Goal: Transaction & Acquisition: Purchase product/service

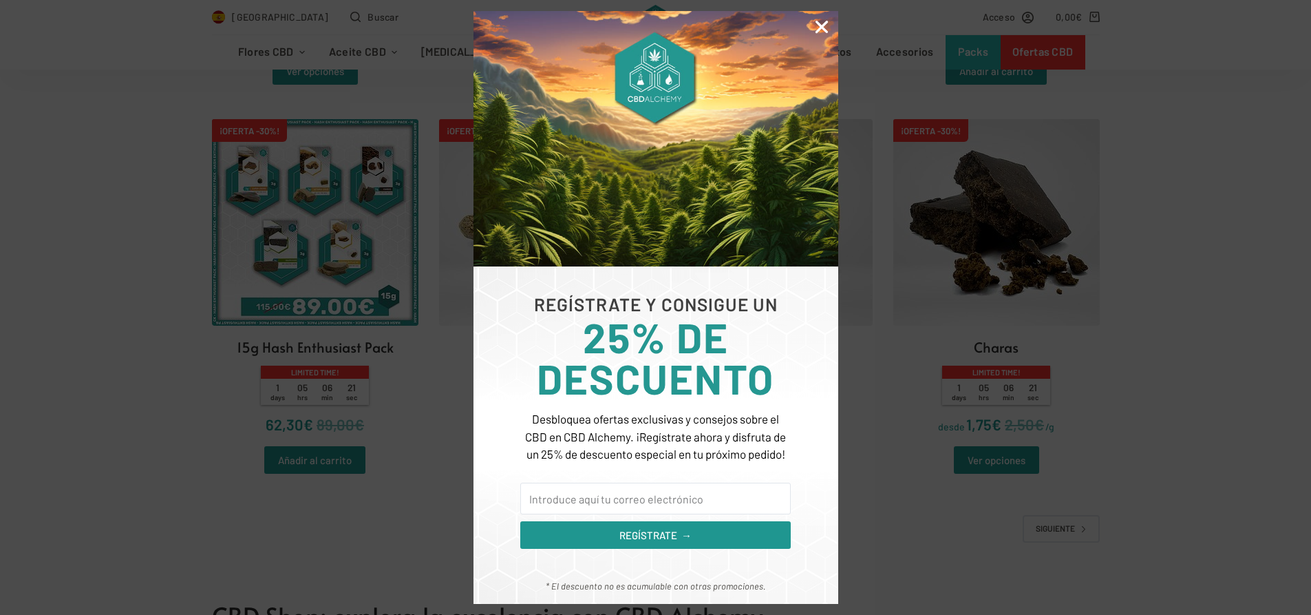
scroll to position [2767, 0]
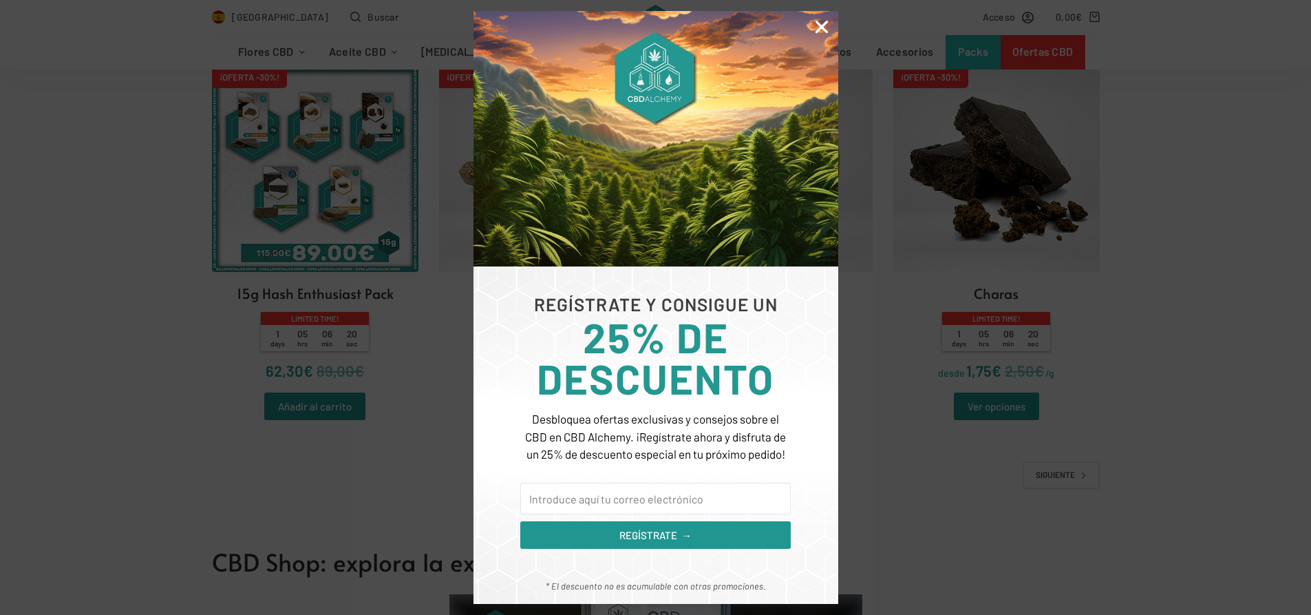
click at [822, 27] on icon "Close" at bounding box center [822, 27] width 18 height 18
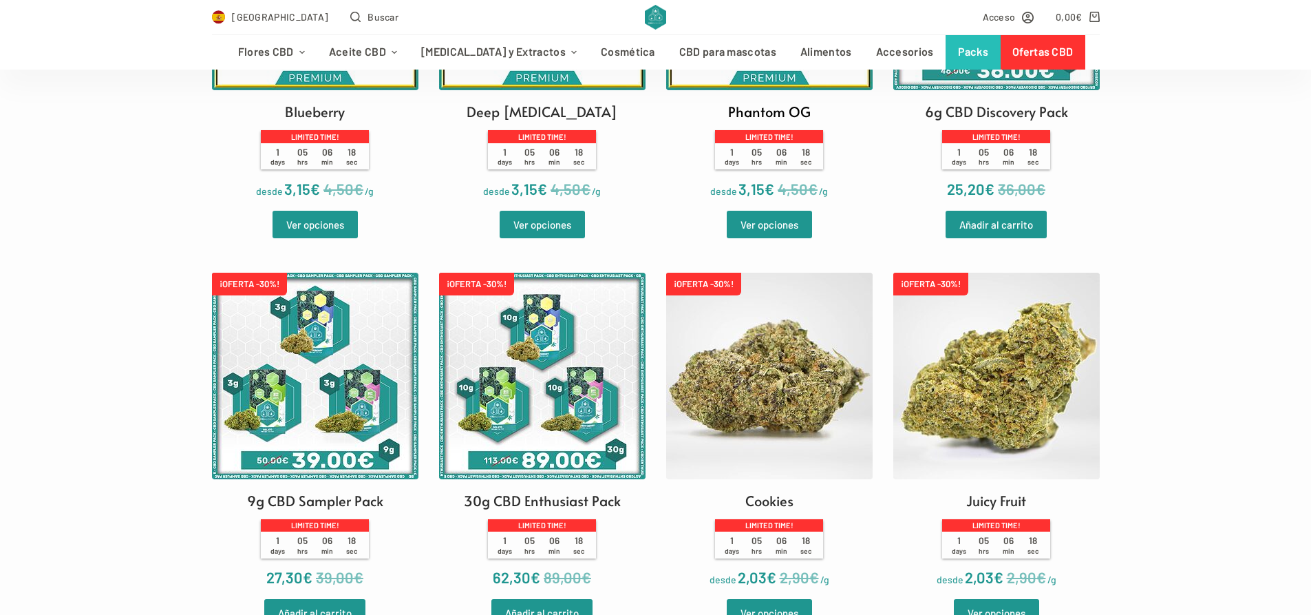
scroll to position [510, 0]
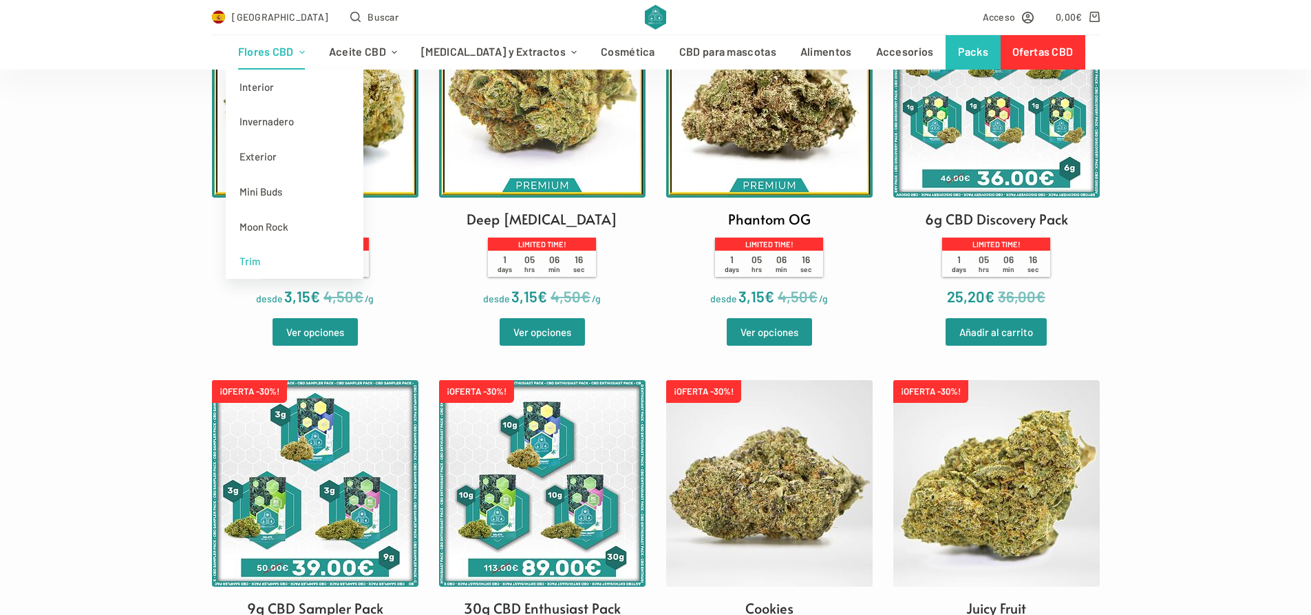
click at [294, 262] on link "Trim" at bounding box center [295, 261] width 138 height 35
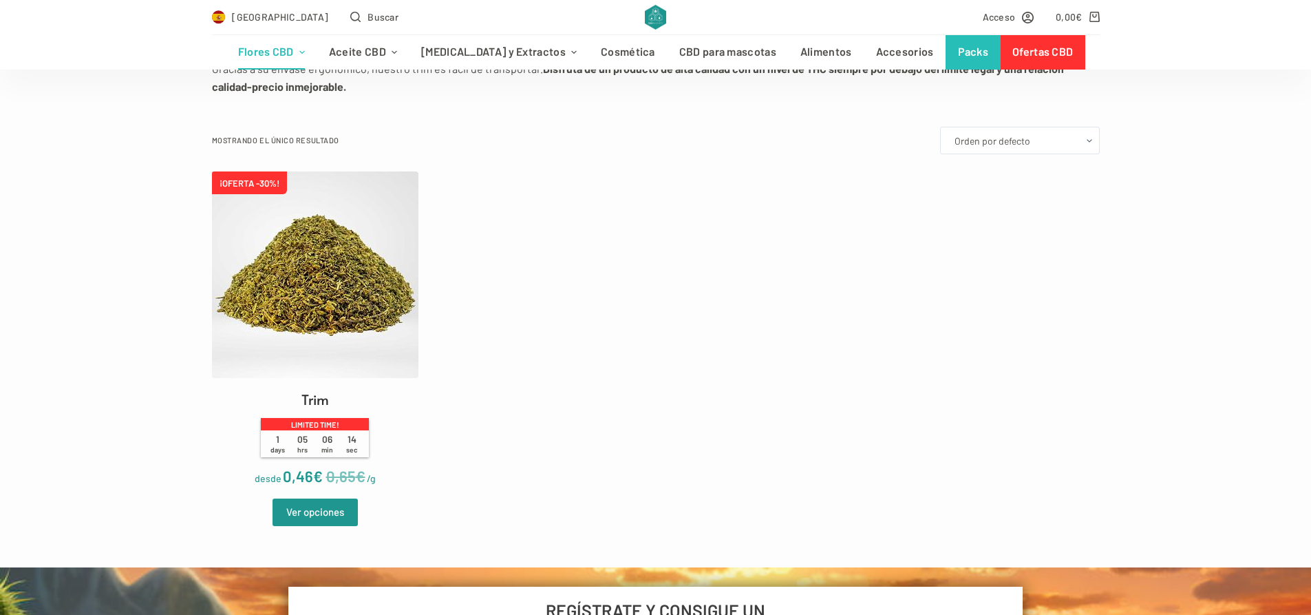
scroll to position [337, 0]
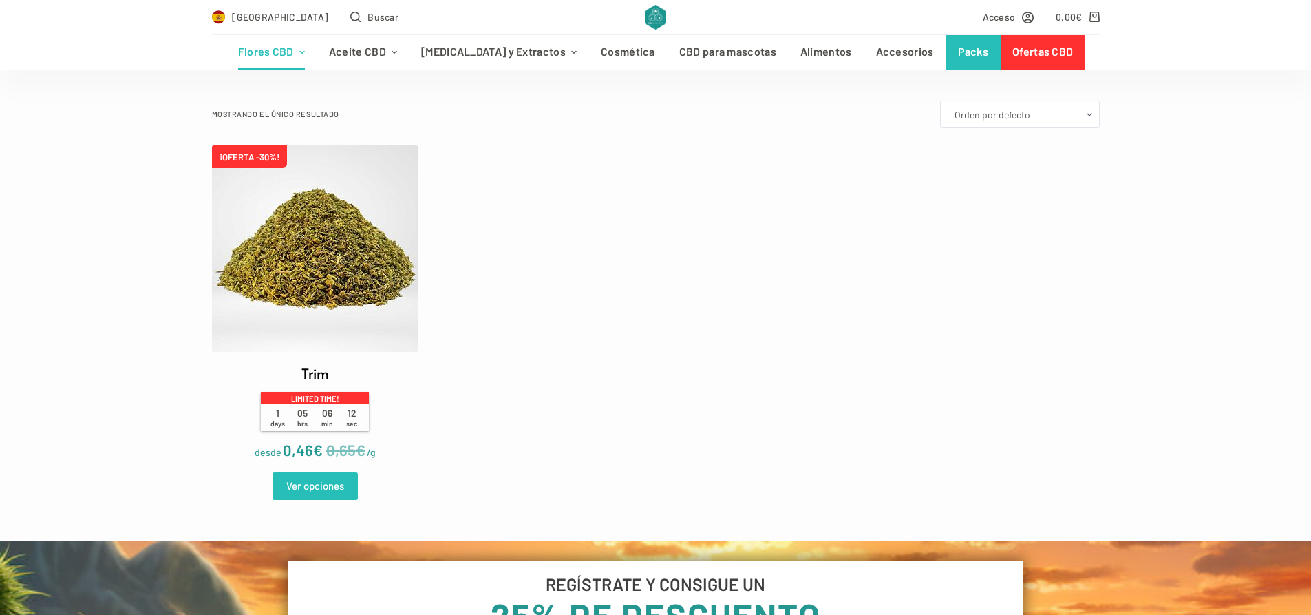
click at [323, 489] on link "Ver opciones" at bounding box center [315, 486] width 85 height 28
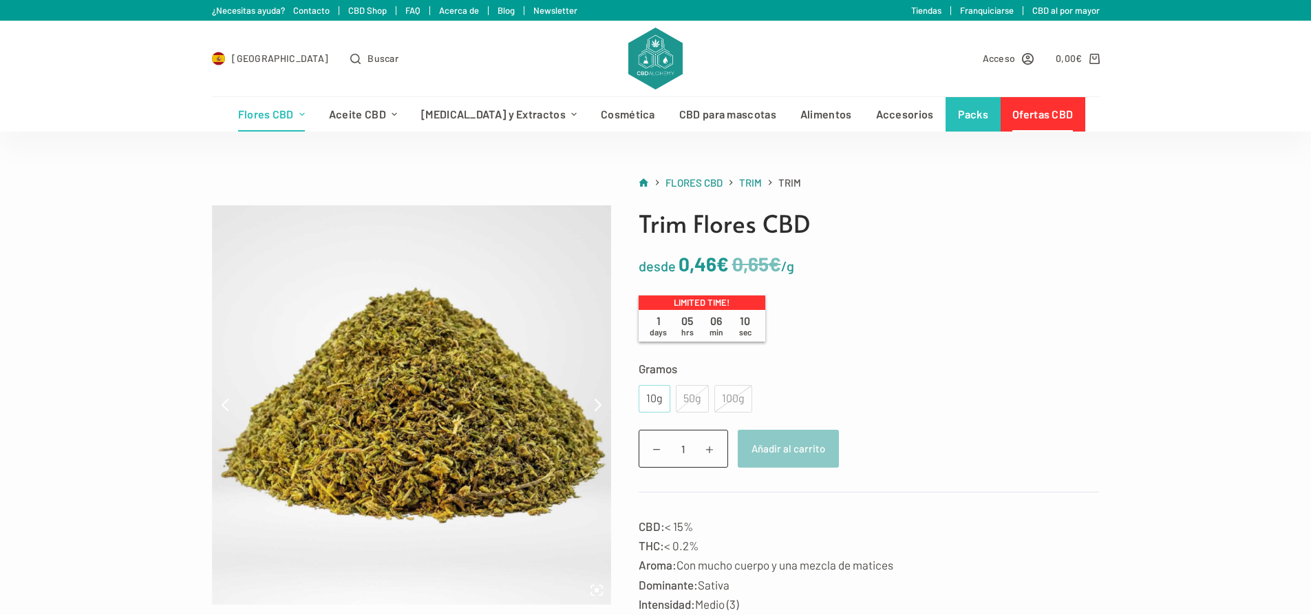
click at [661, 397] on div "10g" at bounding box center [654, 399] width 15 height 18
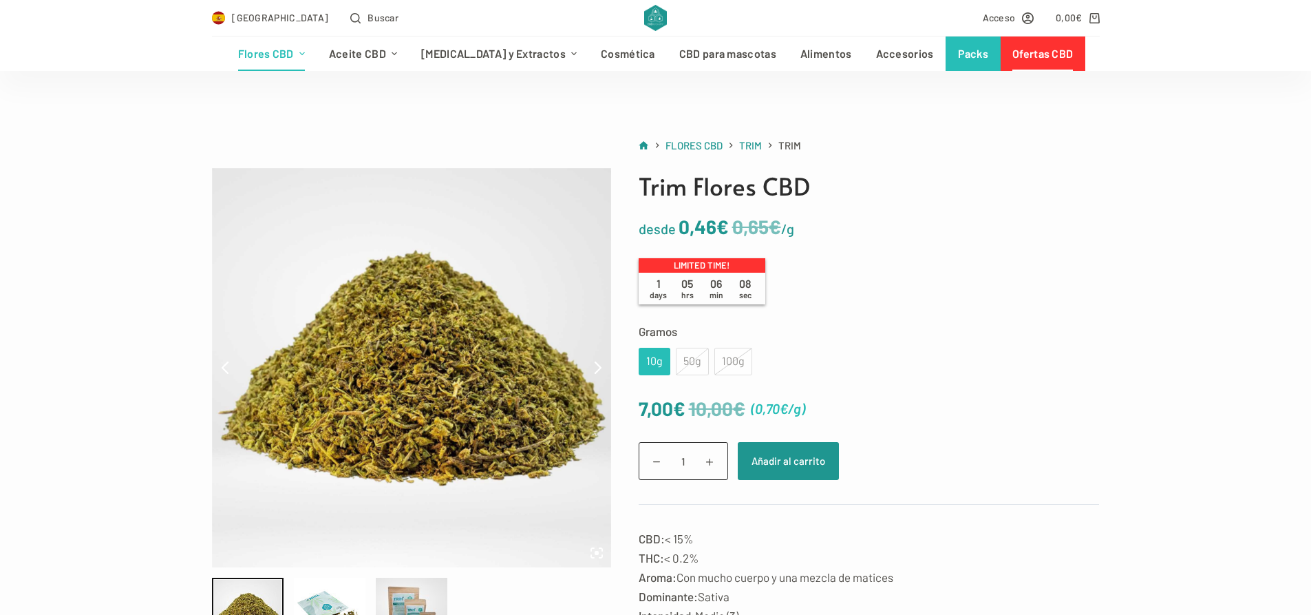
scroll to position [65, 0]
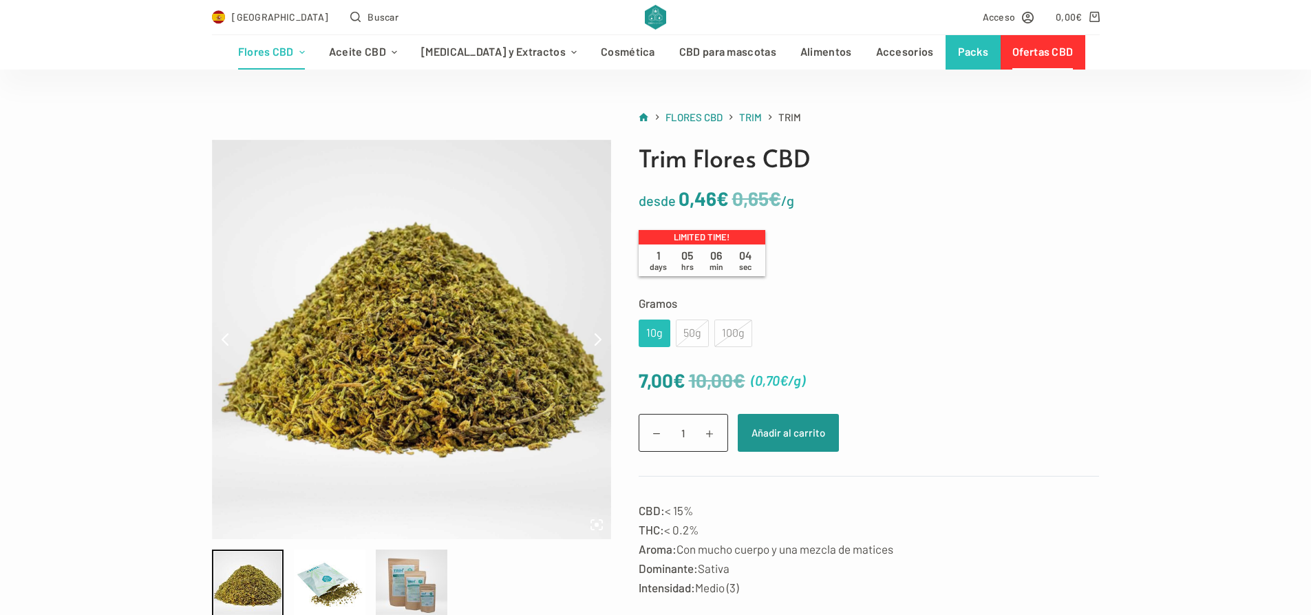
click at [702, 335] on div "50g" at bounding box center [692, 333] width 33 height 28
click at [724, 334] on div "100g" at bounding box center [733, 333] width 38 height 28
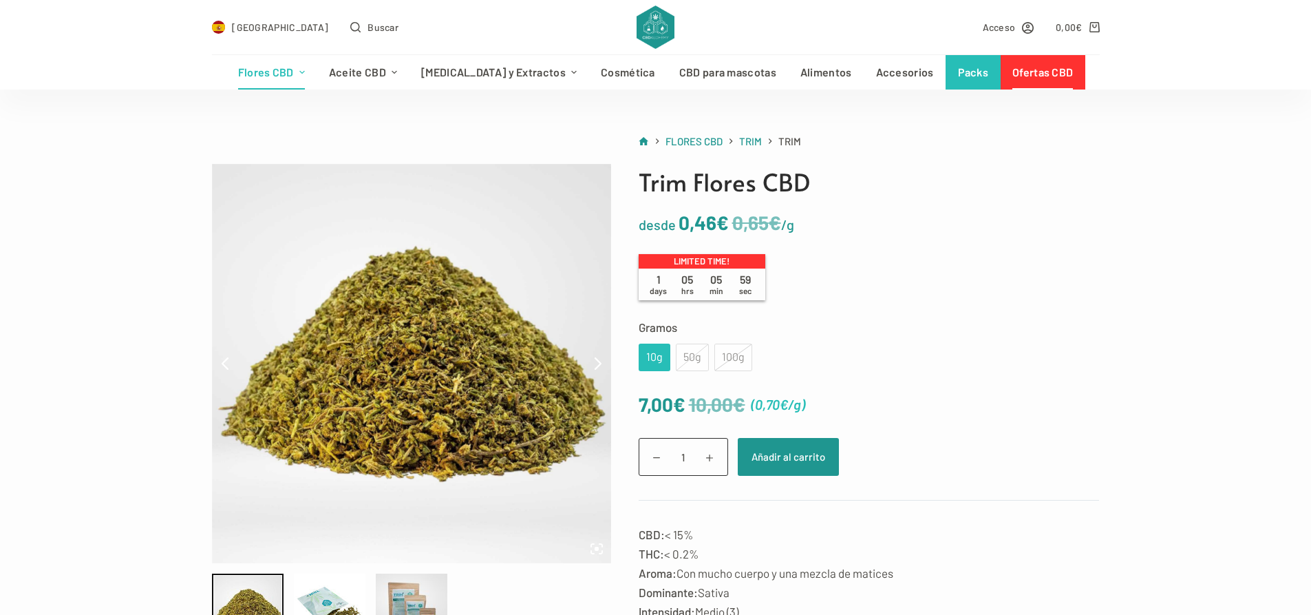
scroll to position [249, 0]
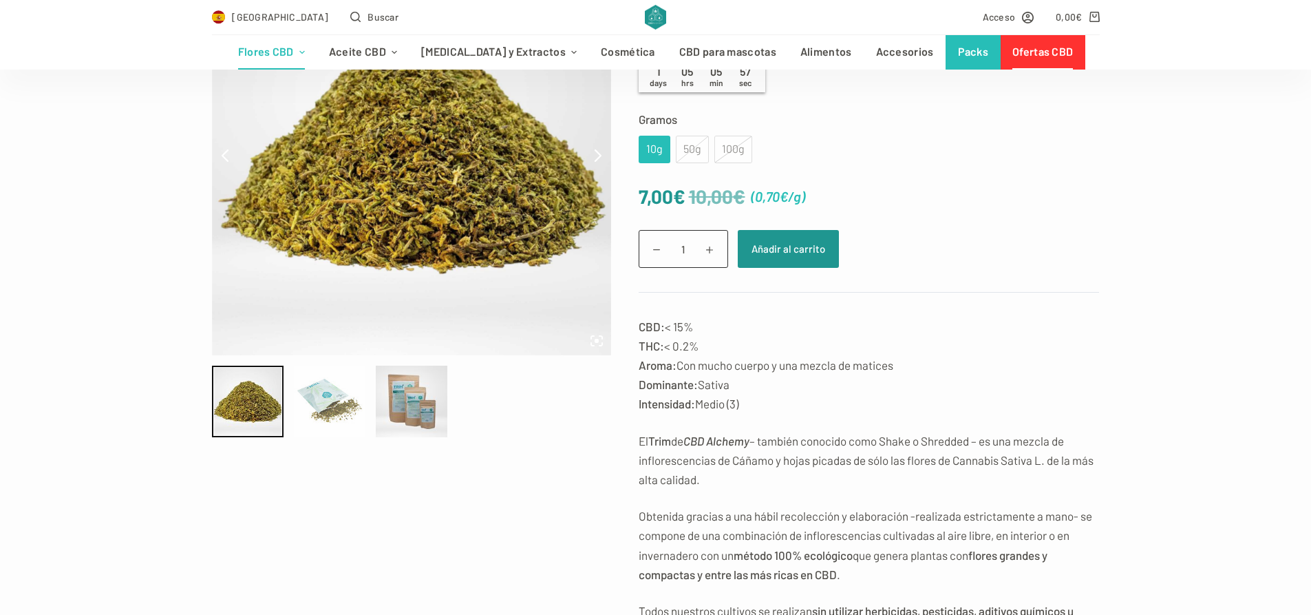
click at [307, 390] on div at bounding box center [330, 401] width 72 height 72
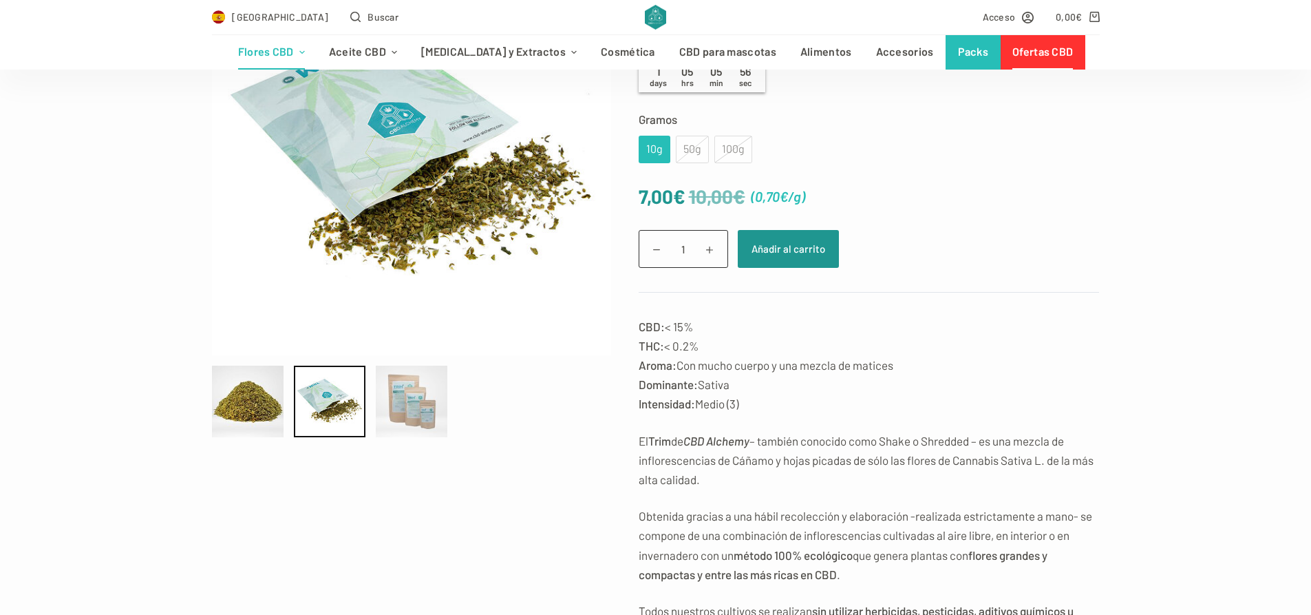
click at [407, 407] on div at bounding box center [412, 401] width 72 height 72
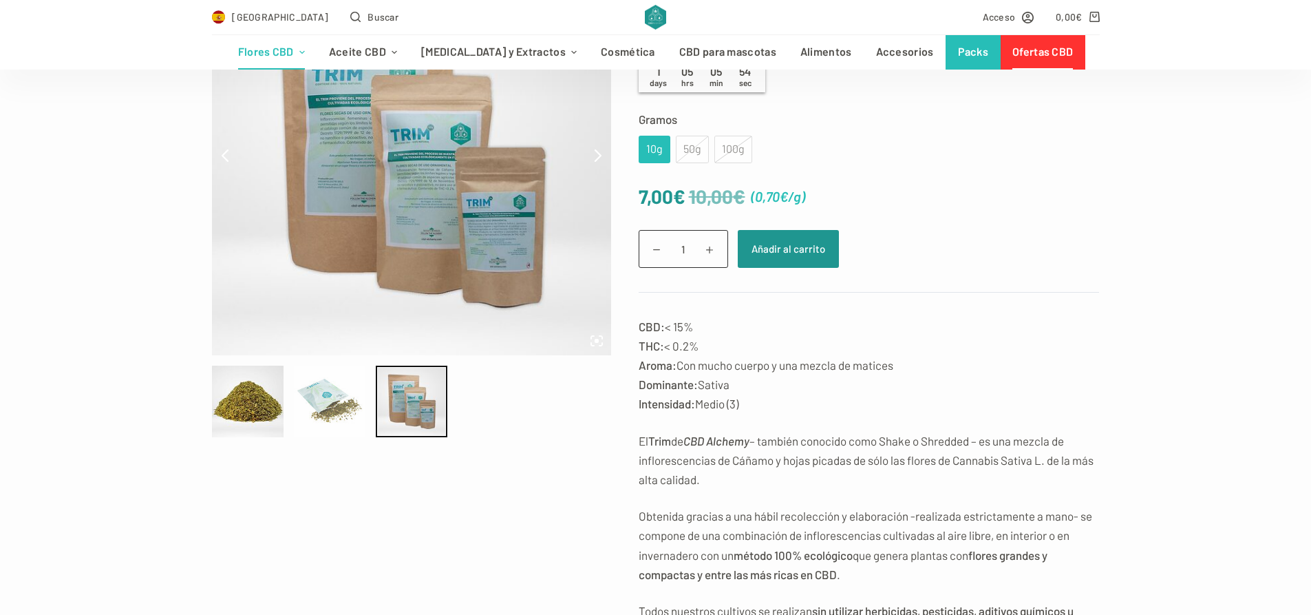
click at [301, 392] on div at bounding box center [330, 401] width 72 height 72
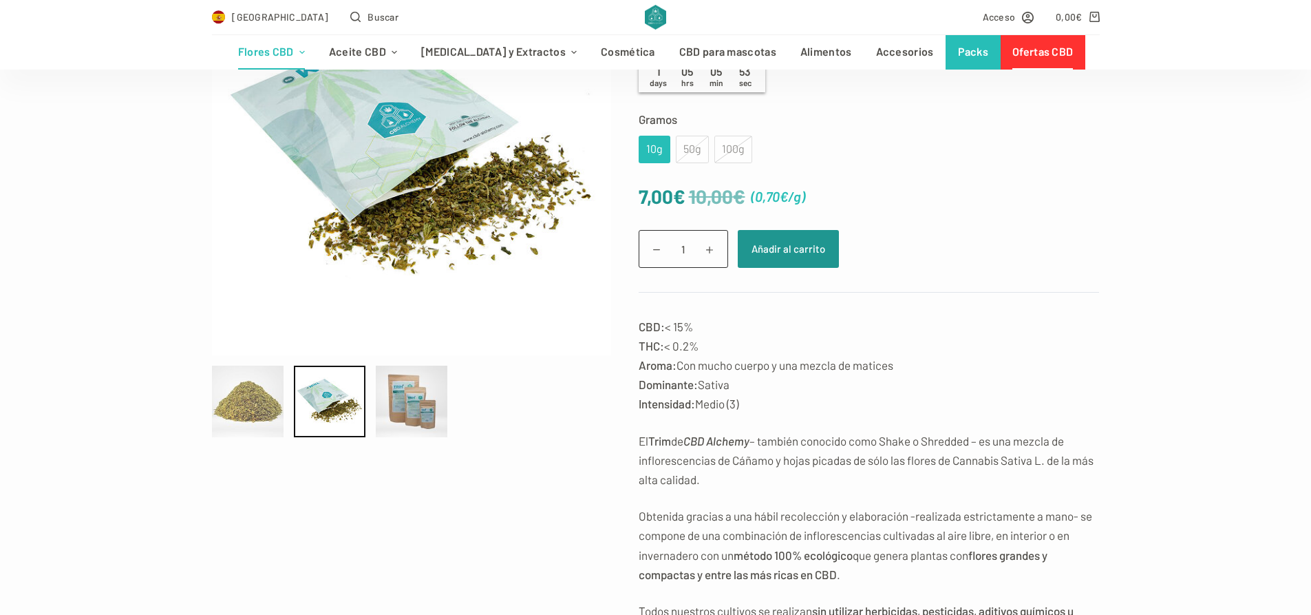
click at [275, 395] on div at bounding box center [248, 401] width 72 height 72
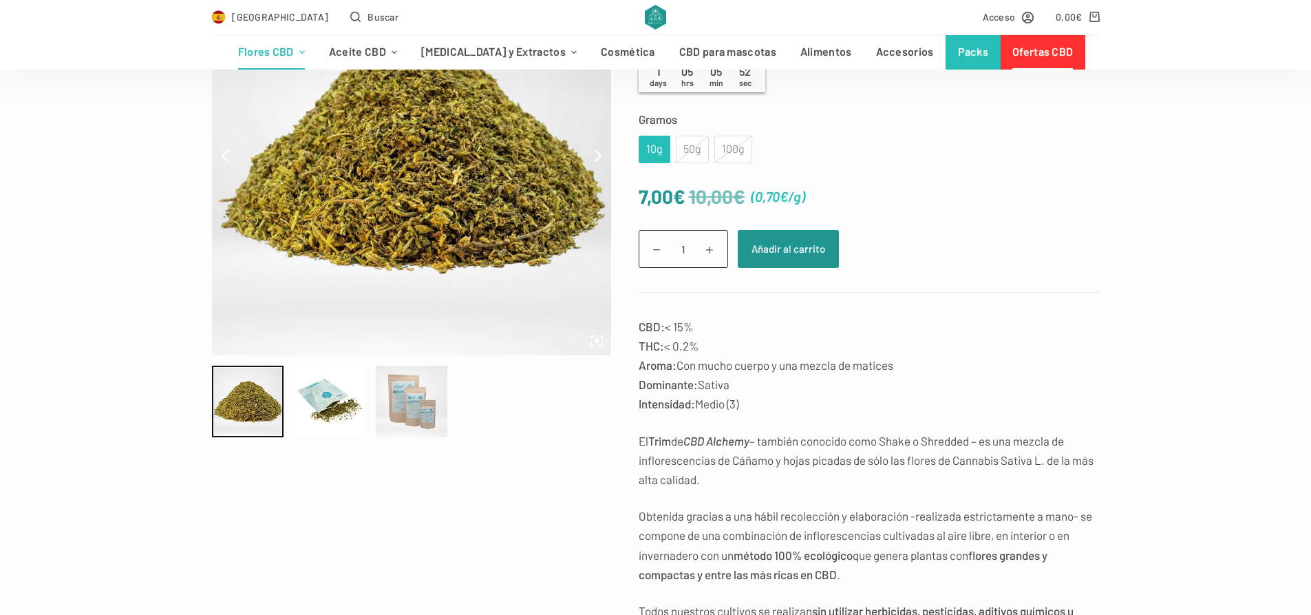
click at [405, 411] on div at bounding box center [412, 401] width 72 height 72
